Goal: Find specific page/section: Find specific page/section

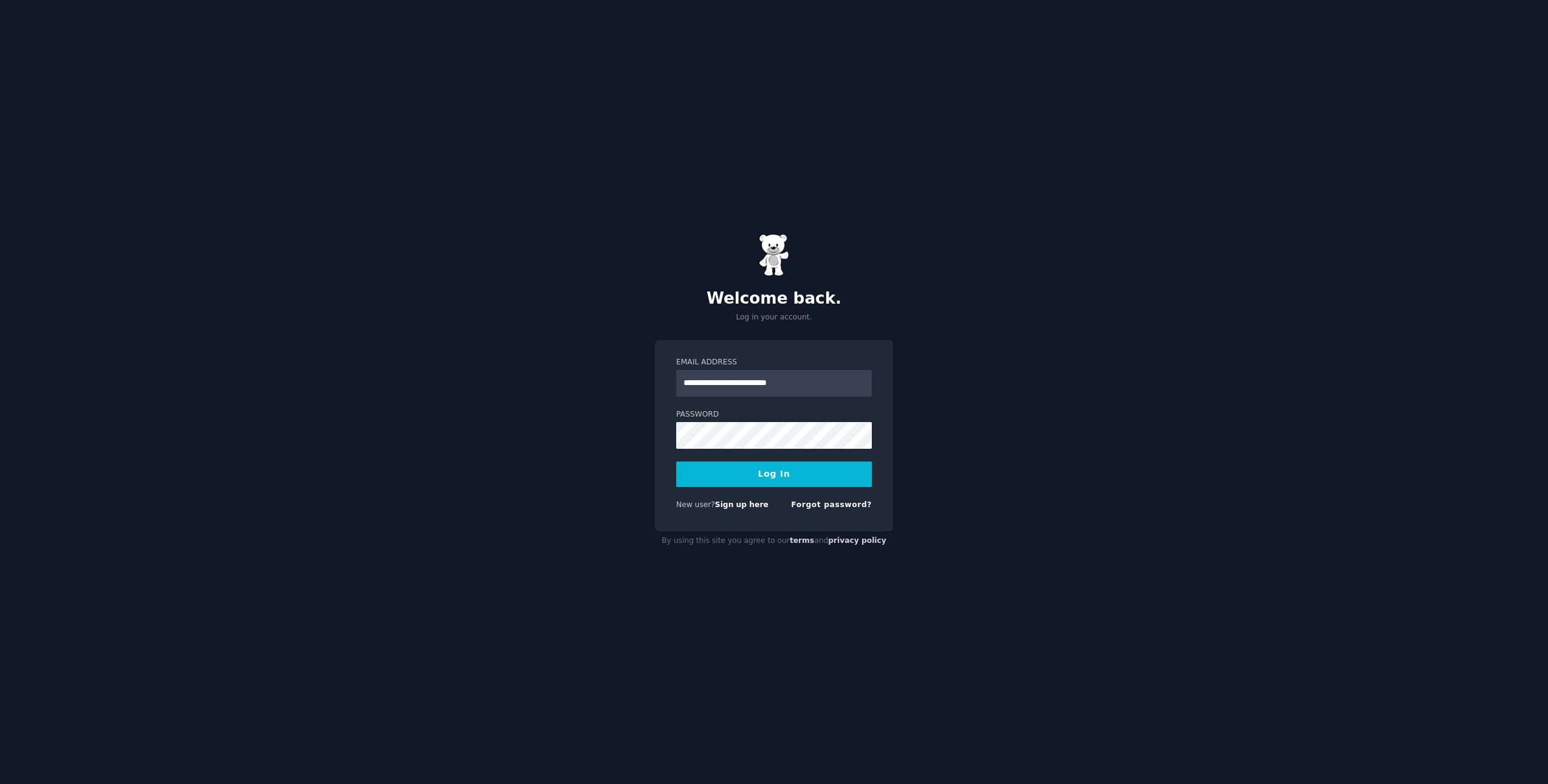
type input "**********"
click at [676, 461] on button "Log In" at bounding box center [773, 474] width 195 height 26
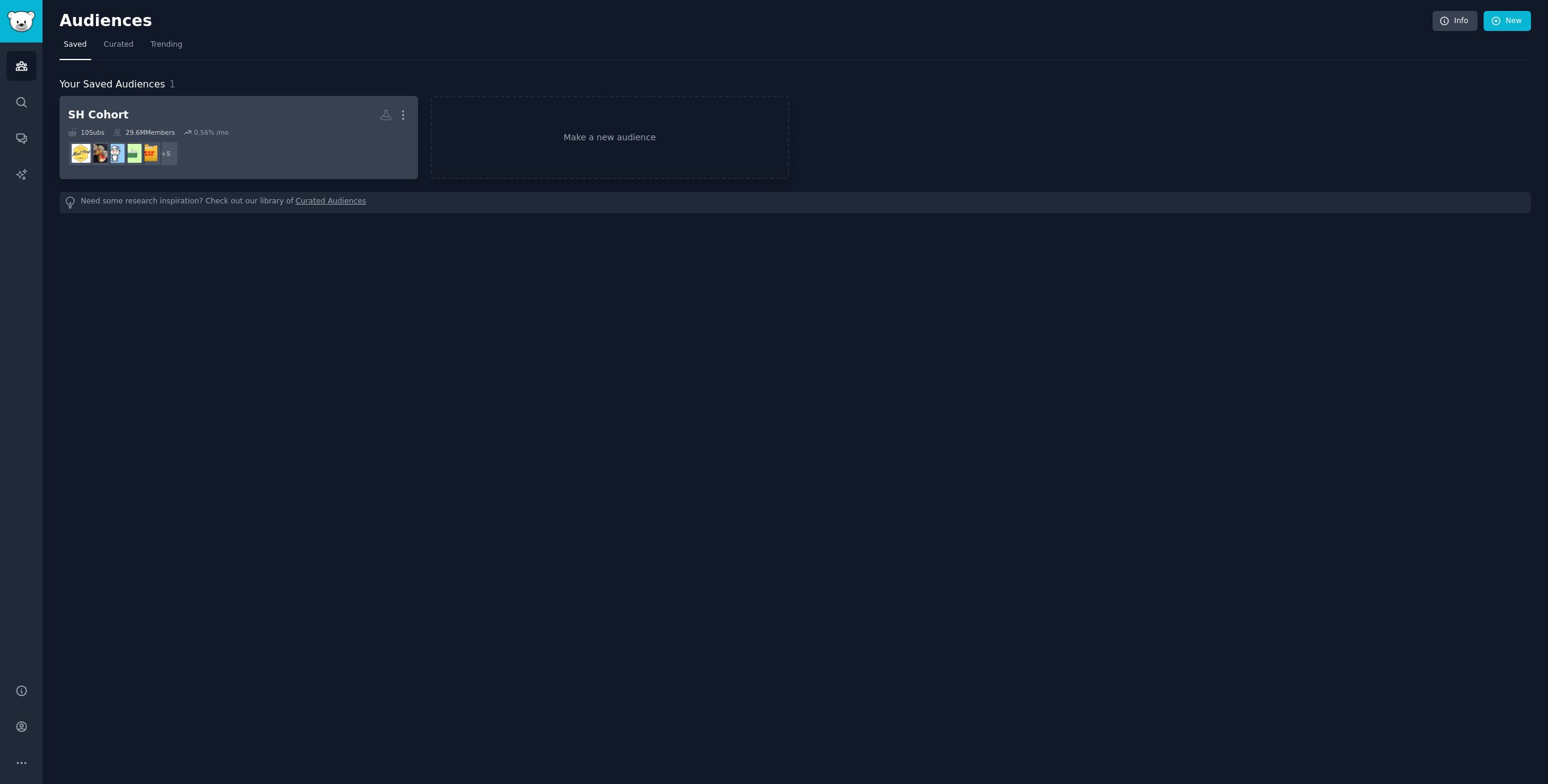
click at [267, 118] on h2 "SH Cohort More" at bounding box center [238, 115] width 341 height 21
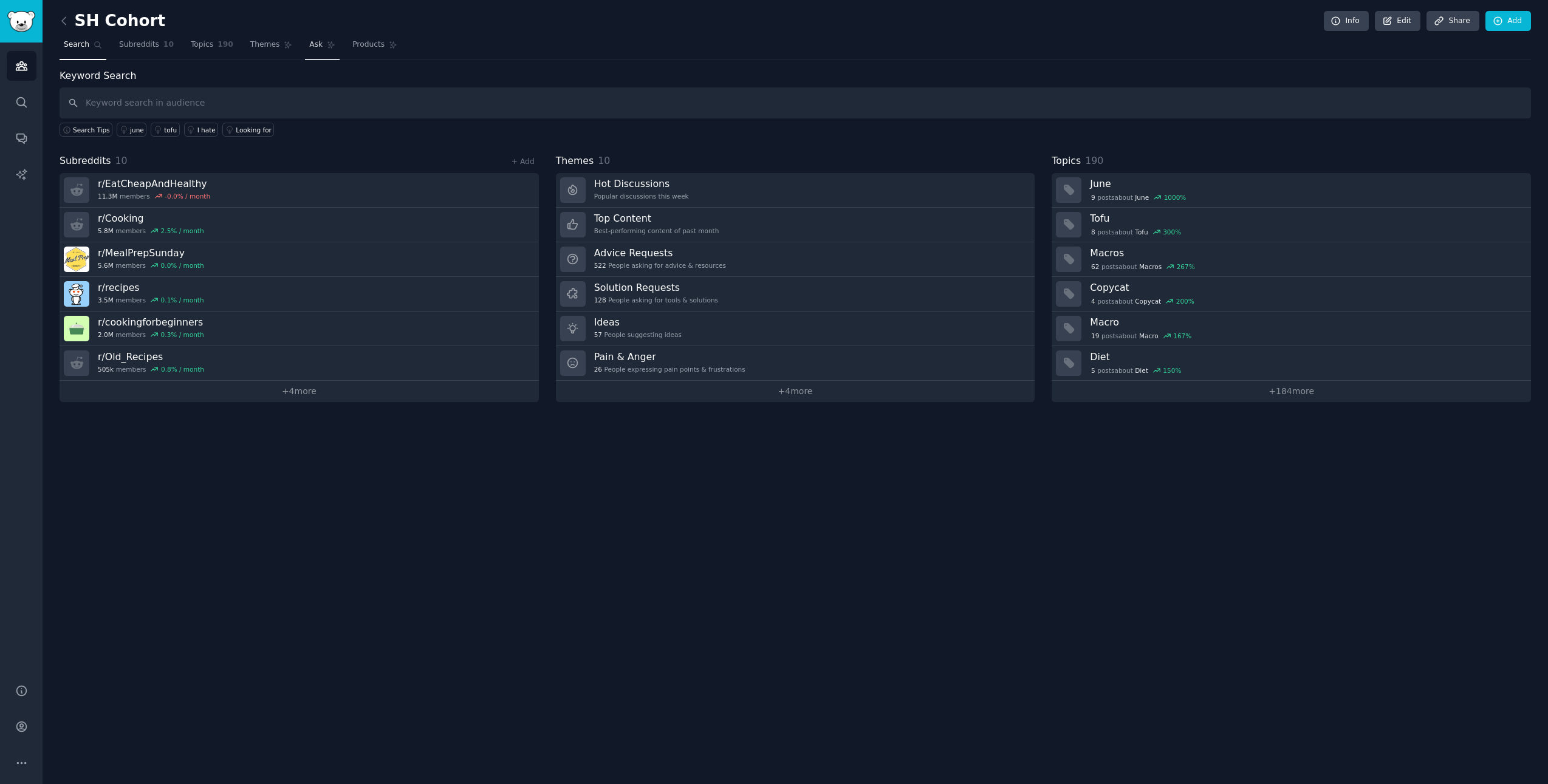
click at [330, 46] on link "Ask" at bounding box center [322, 47] width 35 height 25
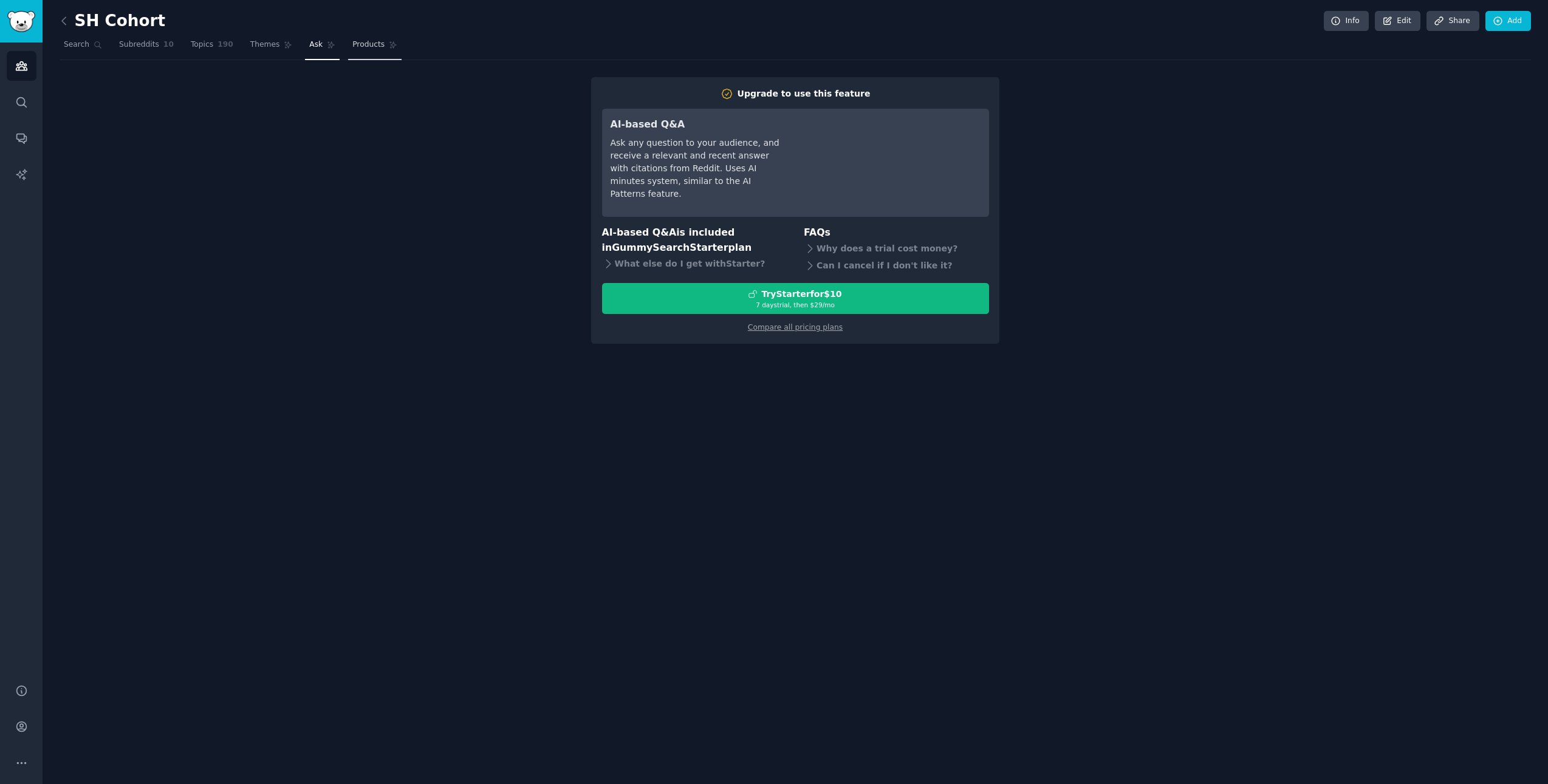
click at [389, 44] on icon at bounding box center [393, 45] width 9 height 9
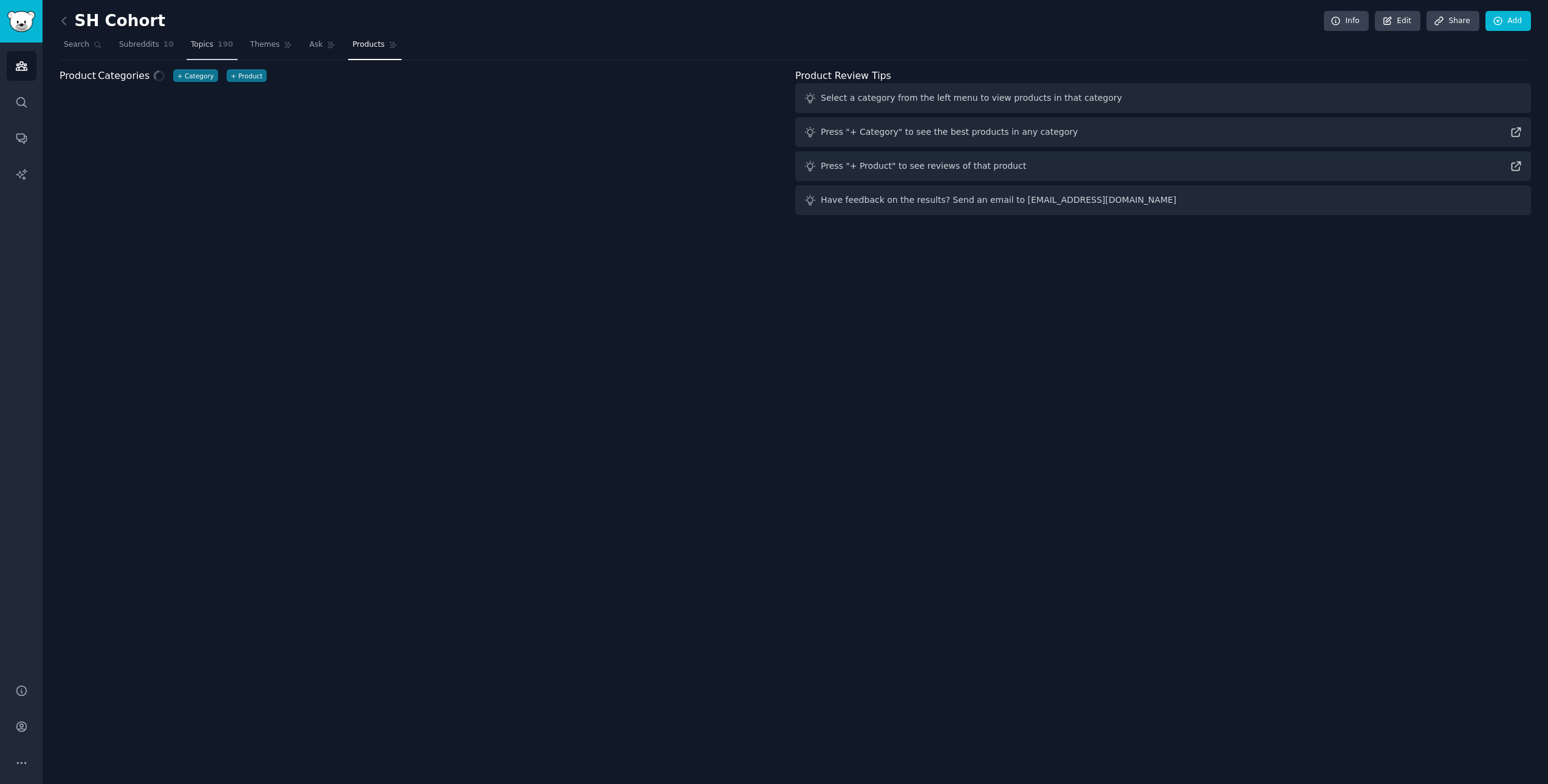
click at [205, 45] on span "Topics" at bounding box center [202, 45] width 23 height 11
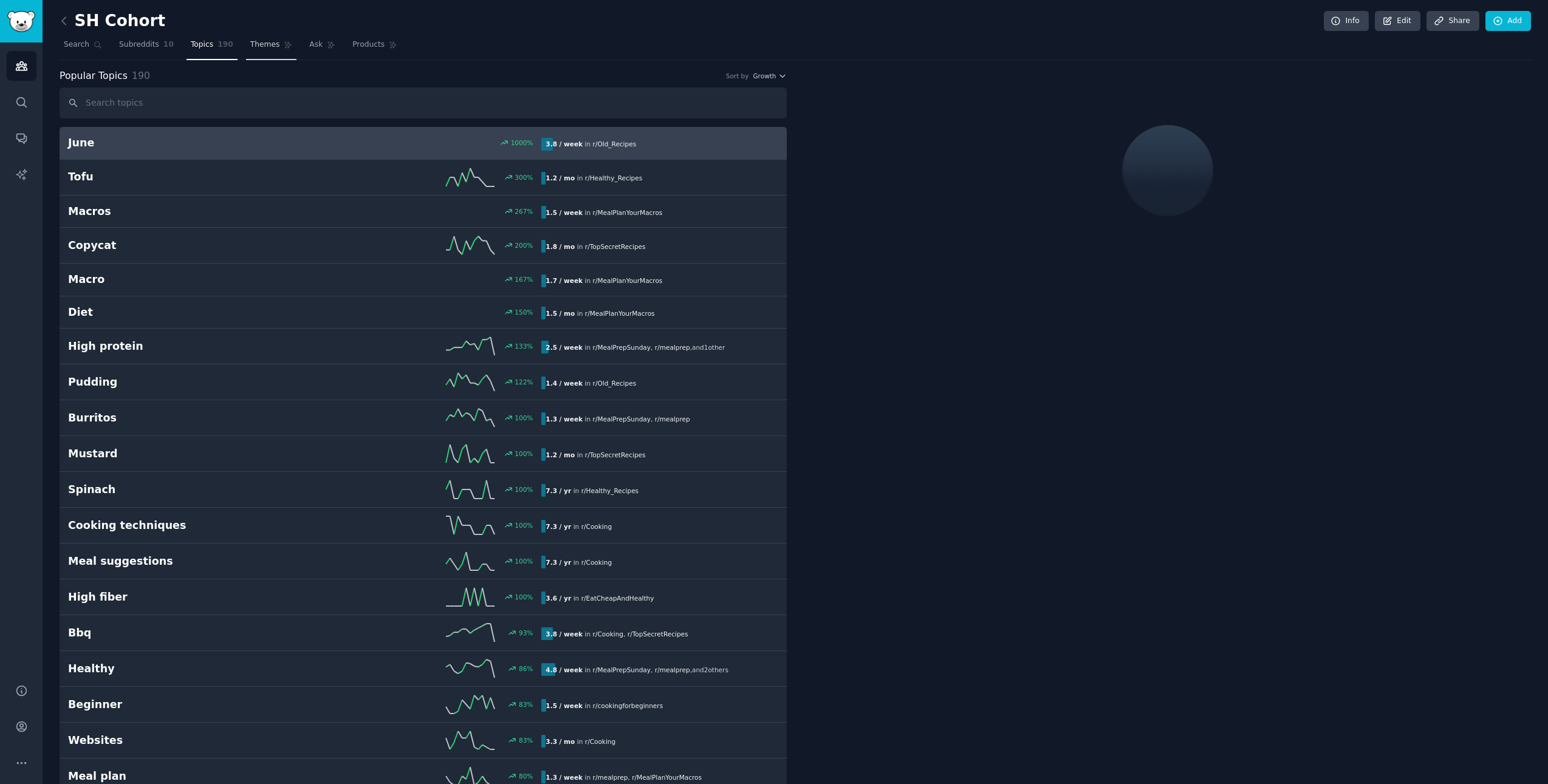
click at [246, 45] on link "Themes" at bounding box center [271, 47] width 51 height 25
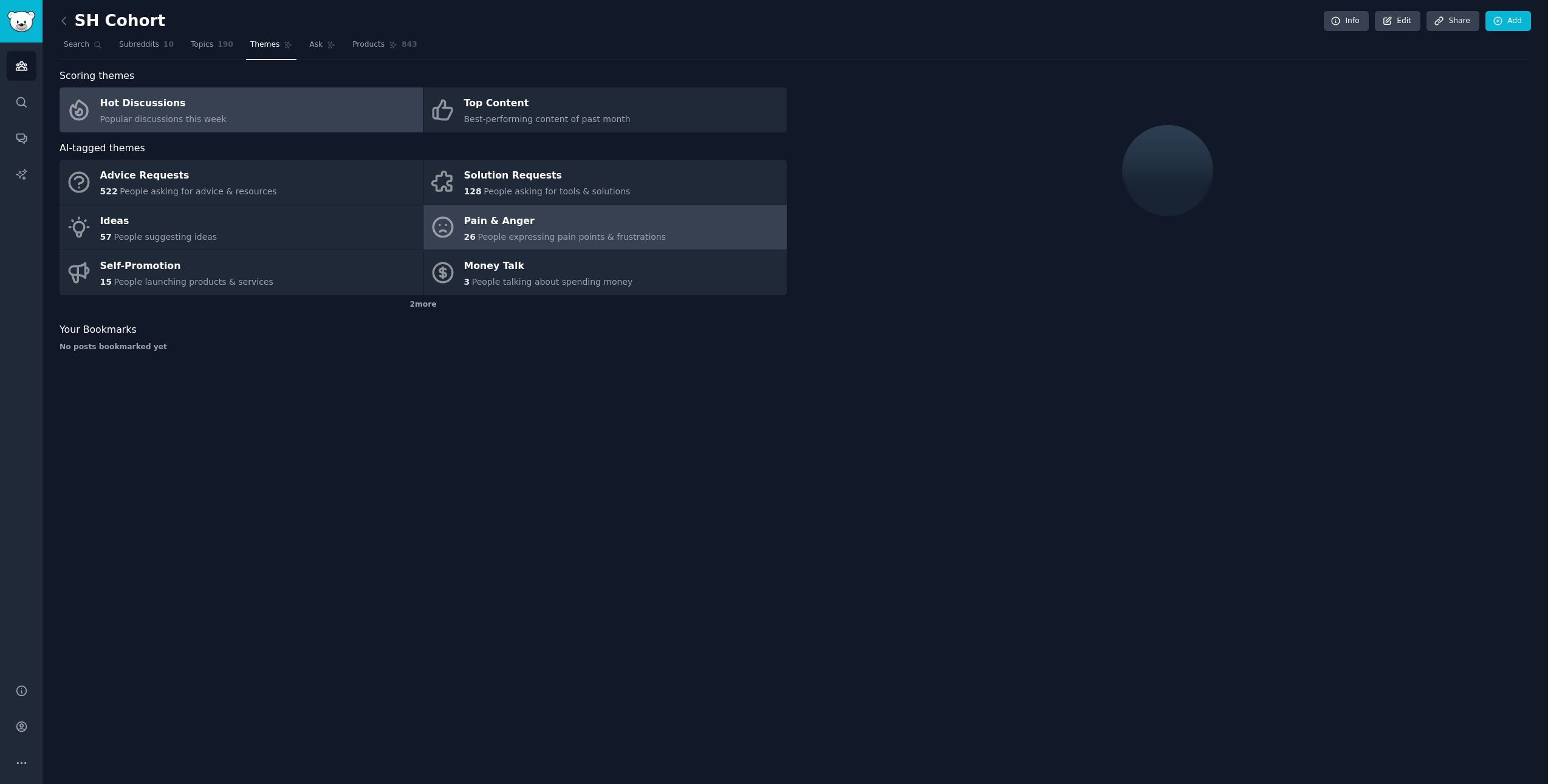
click at [494, 224] on div "Pain & Anger" at bounding box center [565, 221] width 202 height 20
